Goal: Information Seeking & Learning: Learn about a topic

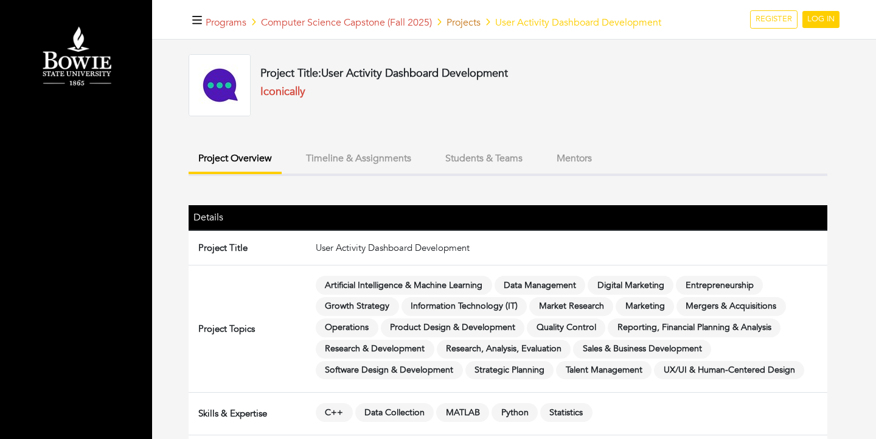
click at [458, 24] on link "Projects" at bounding box center [464, 22] width 34 height 13
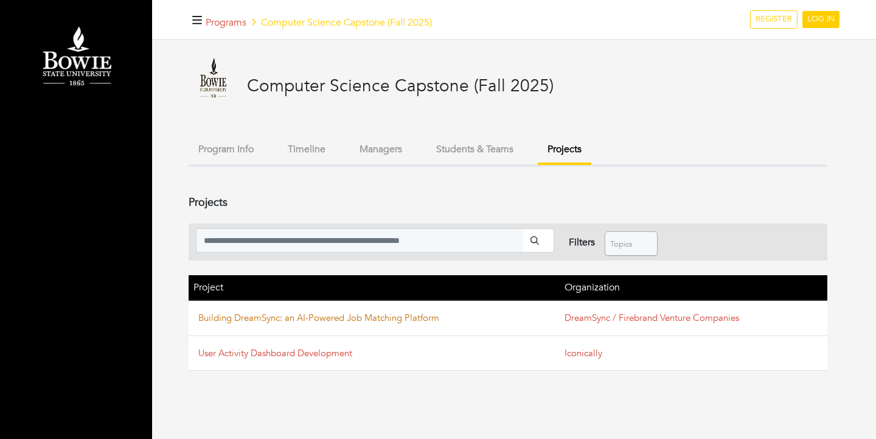
click at [286, 321] on link "Building DreamSync: an AI-Powered Job Matching Platform" at bounding box center [318, 318] width 241 height 12
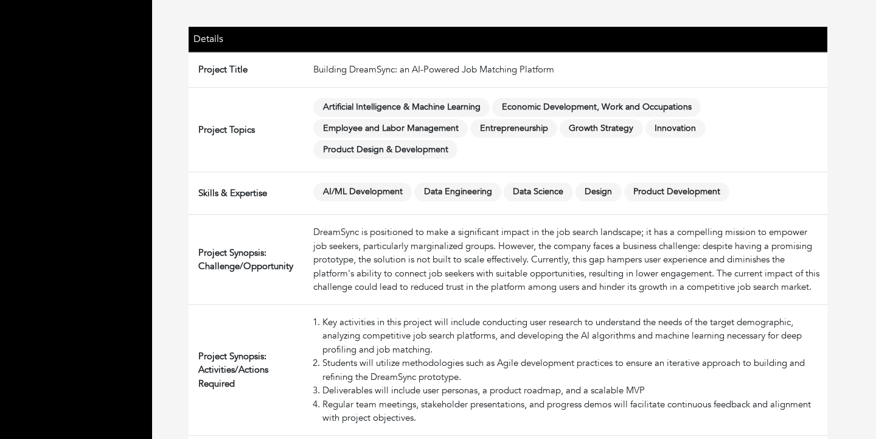
scroll to position [151, 0]
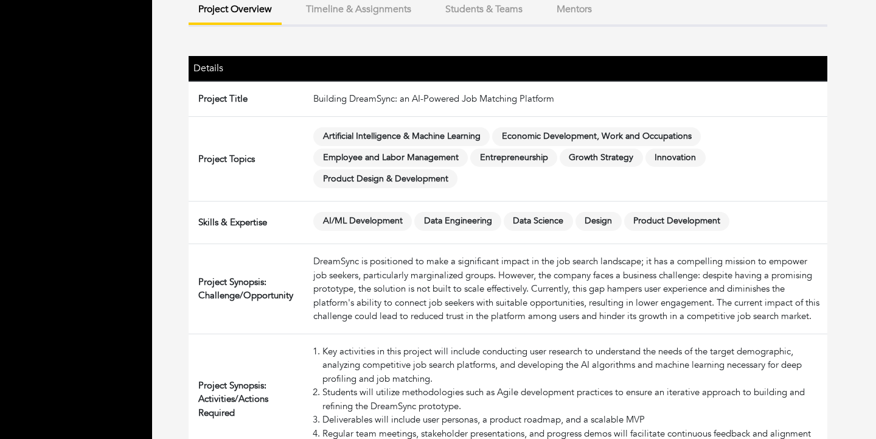
click at [358, 97] on td "Building DreamSync: an AI-Powered Job Matching Platform" at bounding box center [568, 98] width 519 height 35
drag, startPoint x: 358, startPoint y: 97, endPoint x: 535, endPoint y: 97, distance: 176.5
click at [535, 97] on td "Building DreamSync: an AI-Powered Job Matching Platform" at bounding box center [568, 98] width 519 height 35
copy td "DreamSync: an AI-Powered Job Matching Platform"
click at [635, 107] on td "Building DreamSync: an AI-Powered Job Matching Platform" at bounding box center [568, 98] width 519 height 35
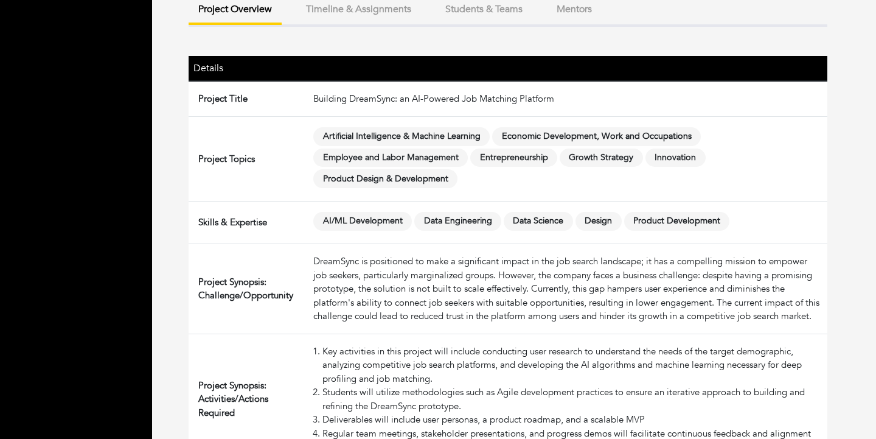
click at [582, 190] on td "Artificial Intelligence & Machine Learning Economic Development, Work and Occup…" at bounding box center [568, 158] width 519 height 85
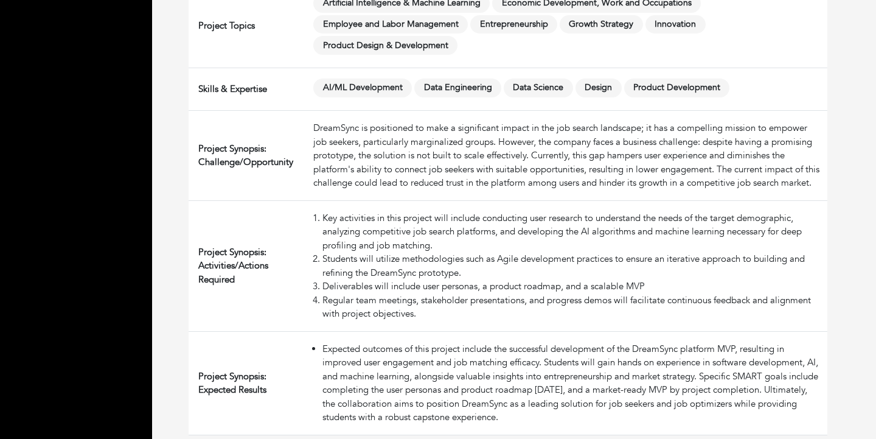
scroll to position [284, 0]
click at [695, 141] on div "DreamSync is positioned to make a significant impact in the job search landscap…" at bounding box center [567, 156] width 509 height 69
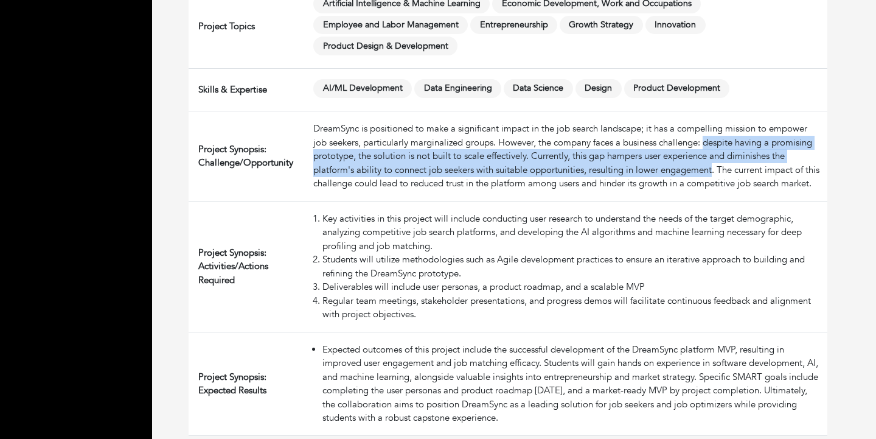
drag, startPoint x: 695, startPoint y: 141, endPoint x: 690, endPoint y: 166, distance: 24.8
click at [690, 166] on div "DreamSync is positioned to make a significant impact in the job search landscap…" at bounding box center [567, 156] width 509 height 69
copy div "despite having a promising prototype, the solution is not built to scale effect…"
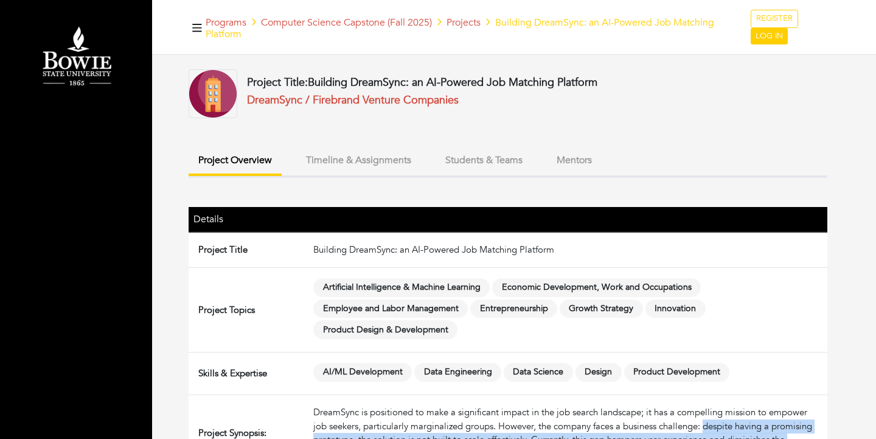
scroll to position [0, 0]
click at [461, 23] on link "Projects" at bounding box center [464, 22] width 34 height 13
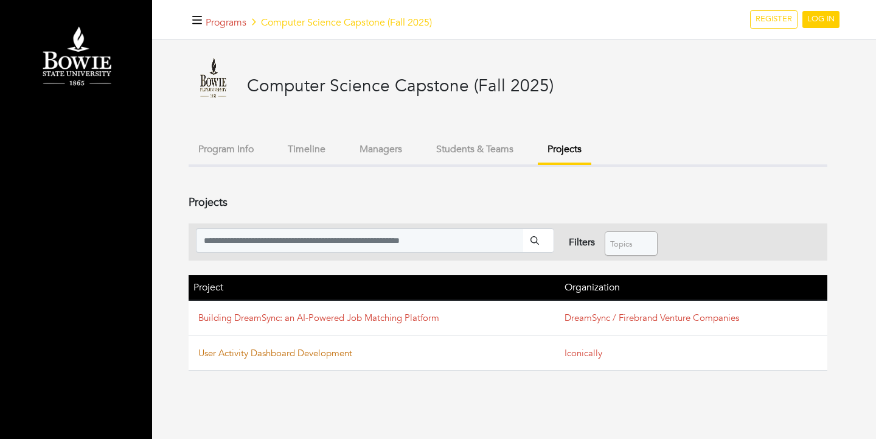
click at [308, 352] on link "User Activity Dashboard Development" at bounding box center [275, 353] width 154 height 12
drag, startPoint x: 751, startPoint y: 316, endPoint x: 565, endPoint y: 318, distance: 186.2
click at [565, 318] on td "DreamSync / Firebrand Venture Companies" at bounding box center [694, 317] width 268 height 35
copy link "DreamSync / Firebrand Venture Companies"
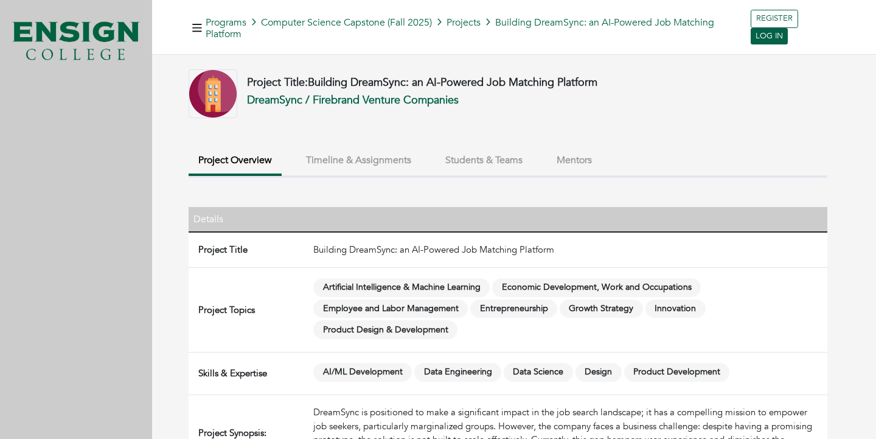
click at [483, 157] on button "Students & Teams" at bounding box center [484, 160] width 97 height 26
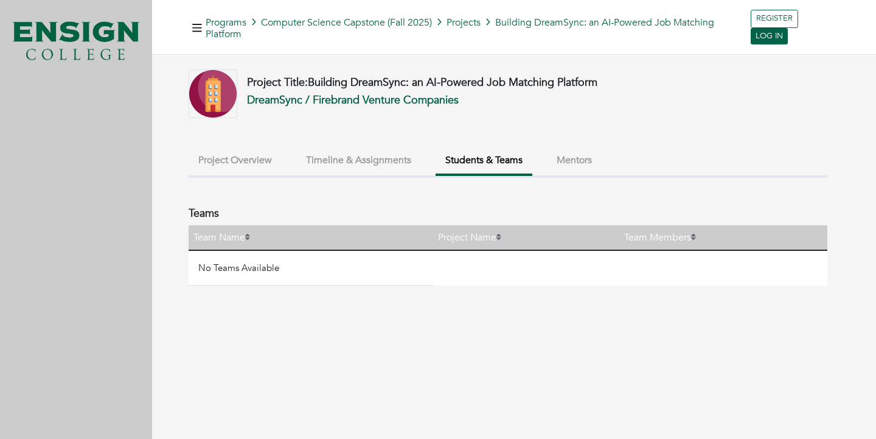
click at [582, 157] on button "Mentors" at bounding box center [574, 160] width 55 height 26
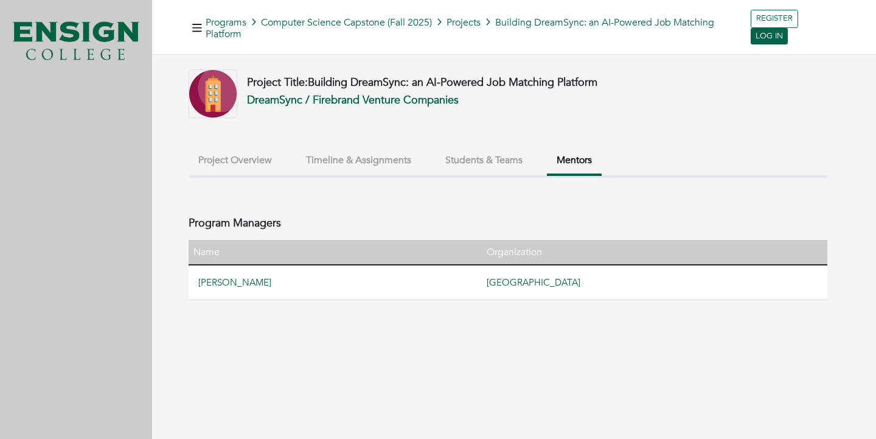
click at [350, 162] on button "Timeline & Assignments" at bounding box center [358, 160] width 125 height 26
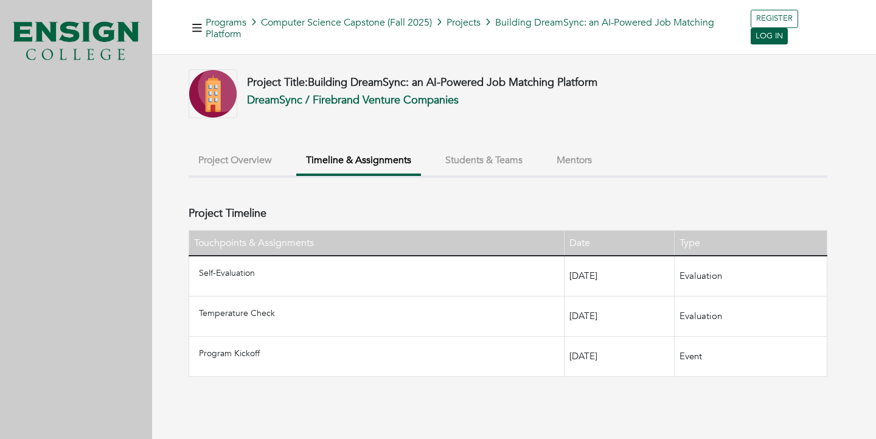
click at [263, 164] on button "Project Overview" at bounding box center [235, 160] width 93 height 26
